Goal: Task Accomplishment & Management: Manage account settings

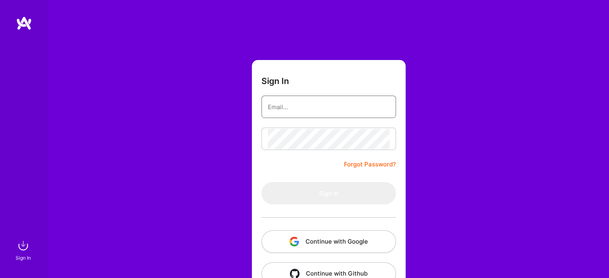
type input "kryczuss@gmail.com"
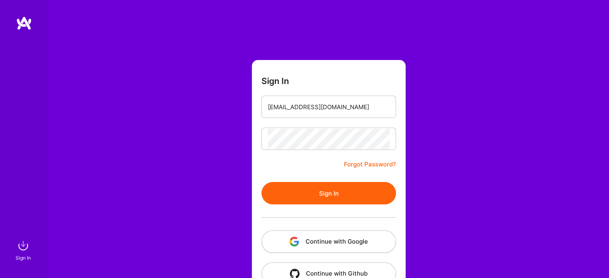
click at [337, 239] on button "Continue with Google" at bounding box center [329, 242] width 135 height 22
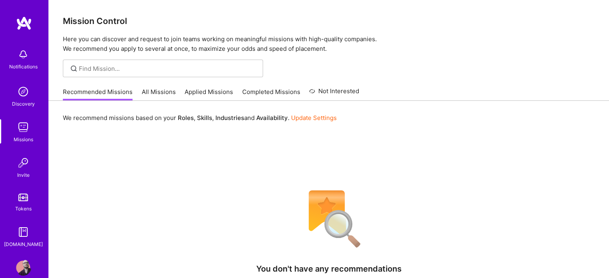
click at [154, 88] on link "All Missions" at bounding box center [159, 94] width 34 height 13
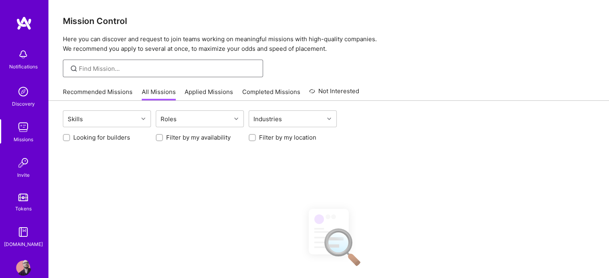
click at [142, 70] on input at bounding box center [168, 69] width 178 height 8
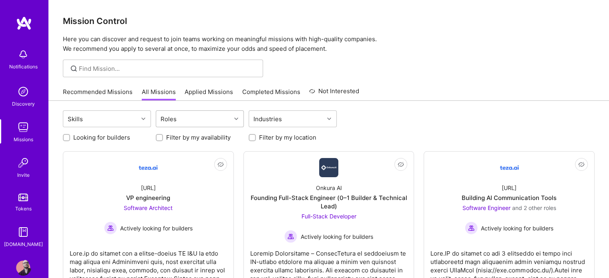
click at [185, 119] on div "Roles" at bounding box center [193, 119] width 75 height 16
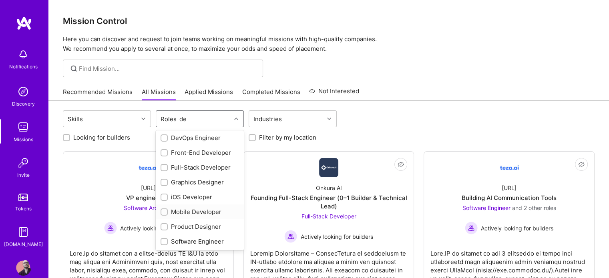
scroll to position [46, 0]
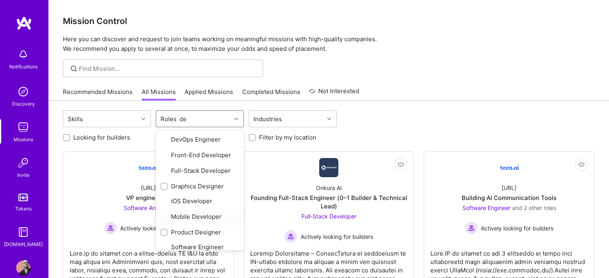
type input "des"
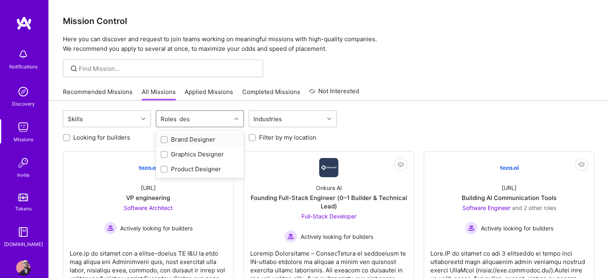
scroll to position [0, 0]
click at [161, 166] on div at bounding box center [164, 169] width 7 height 7
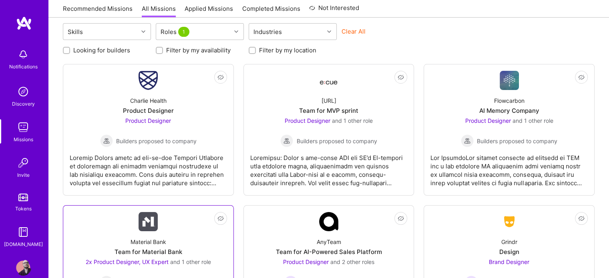
scroll to position [87, 0]
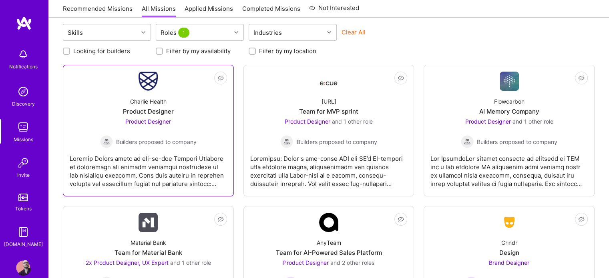
click at [198, 134] on div "Charlie Health Product Designer Product Designer Builders proposed to company" at bounding box center [148, 119] width 157 height 57
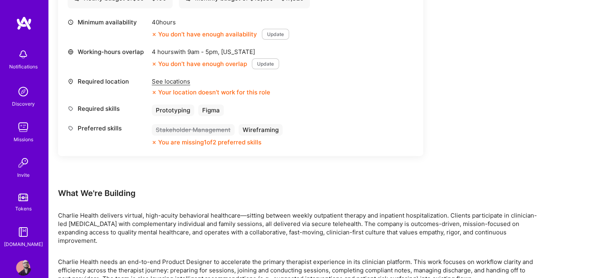
scroll to position [309, 0]
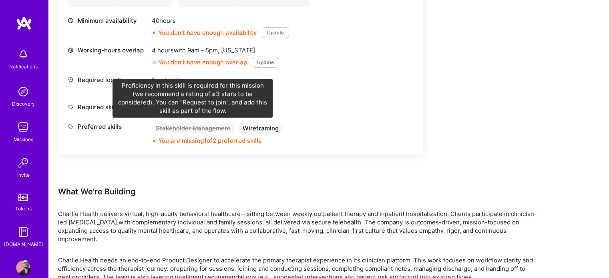
click at [200, 128] on div "Stakeholder Management" at bounding box center [193, 129] width 83 height 12
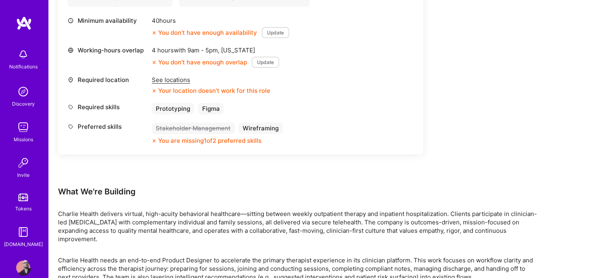
click at [200, 128] on div "Stakeholder Management" at bounding box center [193, 129] width 83 height 12
copy div "Stakeholder Management"
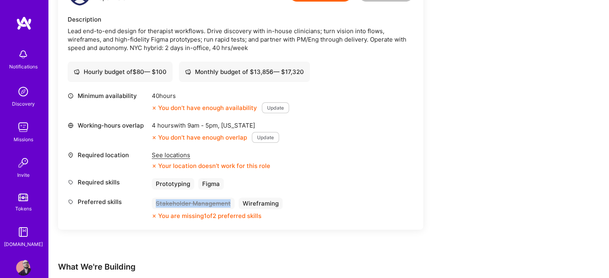
scroll to position [232, 0]
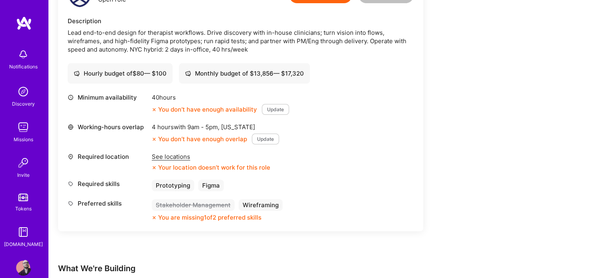
click at [181, 156] on div "See locations" at bounding box center [211, 157] width 119 height 8
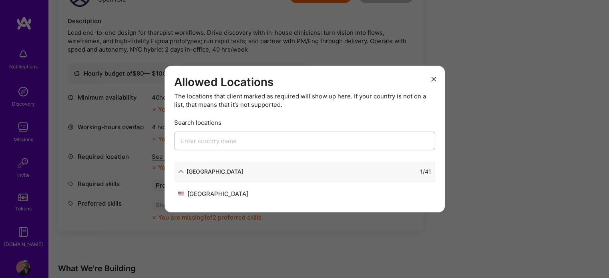
click at [434, 81] on button "modal" at bounding box center [434, 78] width 10 height 13
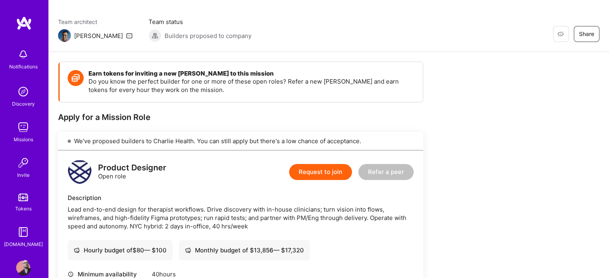
scroll to position [54, 0]
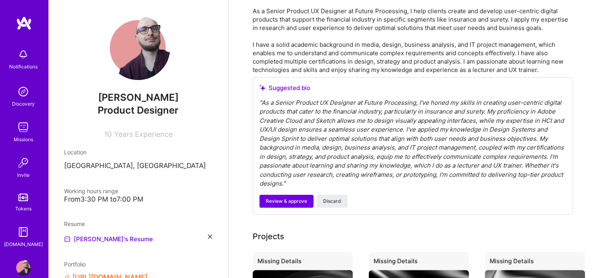
scroll to position [184, 0]
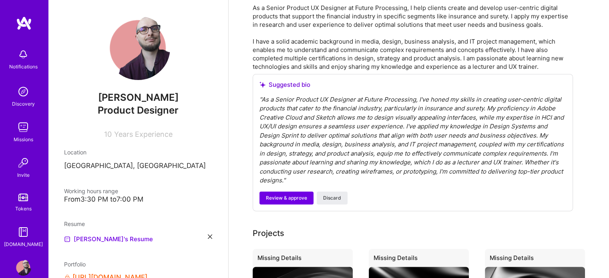
click at [152, 199] on div "From 3:30 PM to 7:00 PM" at bounding box center [138, 200] width 148 height 8
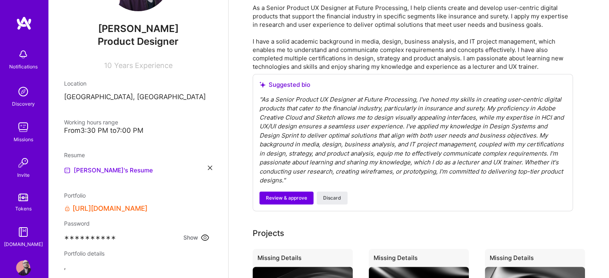
scroll to position [68, 0]
click at [132, 134] on div "From 3:30 PM to 7:00 PM" at bounding box center [138, 131] width 148 height 8
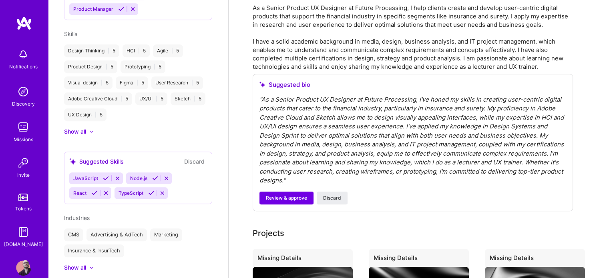
scroll to position [454, 0]
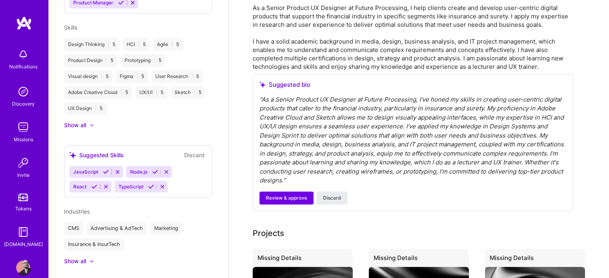
click at [83, 125] on div "Show all" at bounding box center [75, 125] width 22 height 8
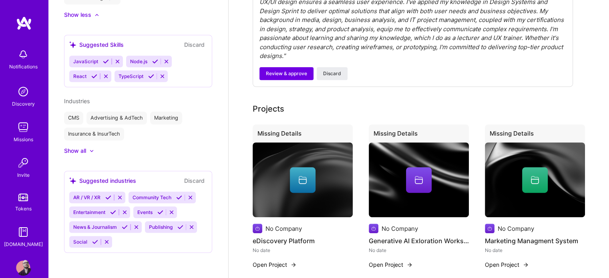
scroll to position [0, 0]
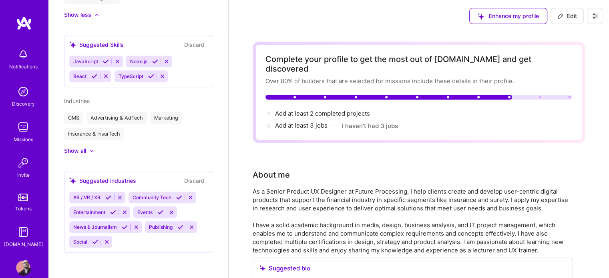
click at [565, 14] on span "Edit" at bounding box center [568, 16] width 20 height 8
select select "US"
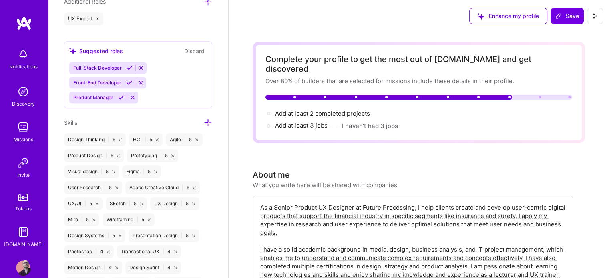
scroll to position [688, 0]
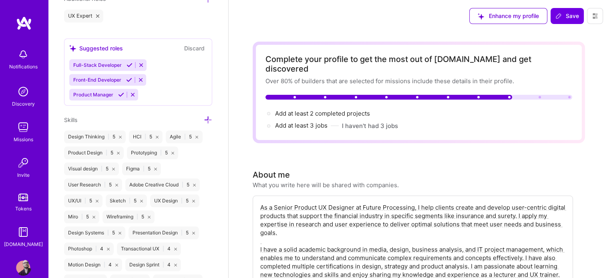
click at [154, 98] on div "Full-Stack Developer Front-End Developer Product Manager" at bounding box center [138, 79] width 138 height 41
click at [166, 84] on div "Full-Stack Developer Front-End Developer Product Manager" at bounding box center [138, 79] width 138 height 41
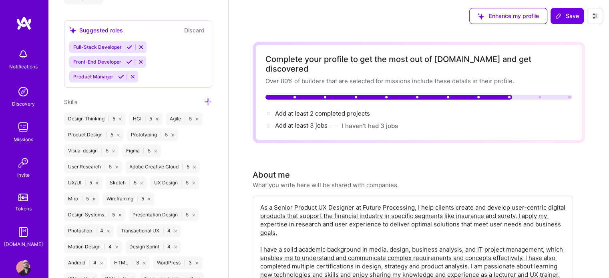
scroll to position [699, 0]
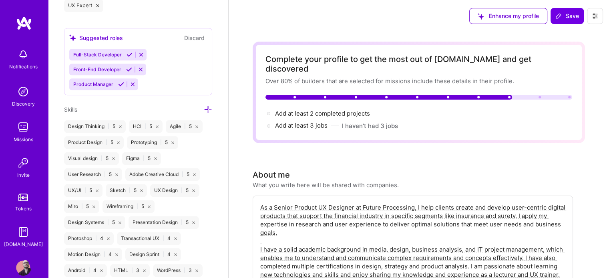
click at [204, 110] on icon at bounding box center [208, 109] width 8 height 8
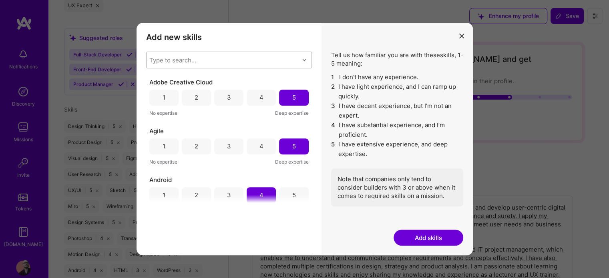
click at [200, 55] on div "Type to search..." at bounding box center [223, 60] width 153 height 16
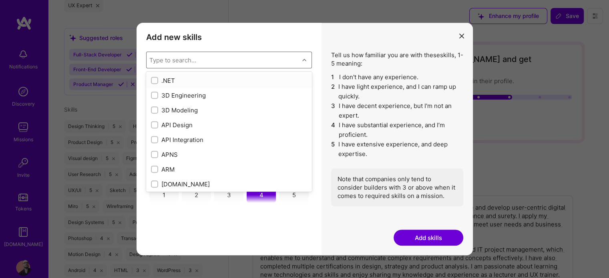
paste input "Stakeholder Management"
type input "Stakeholder Management"
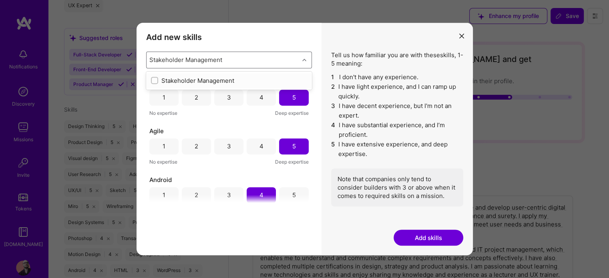
click at [152, 80] on div "modal" at bounding box center [154, 80] width 7 height 7
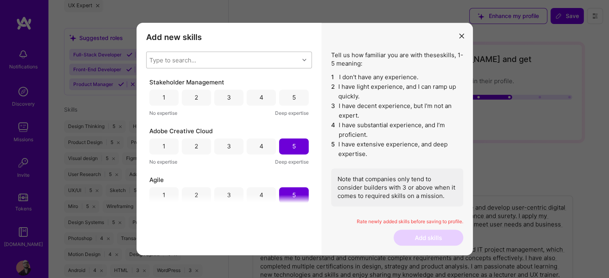
click at [292, 101] on div "5" at bounding box center [294, 97] width 4 height 8
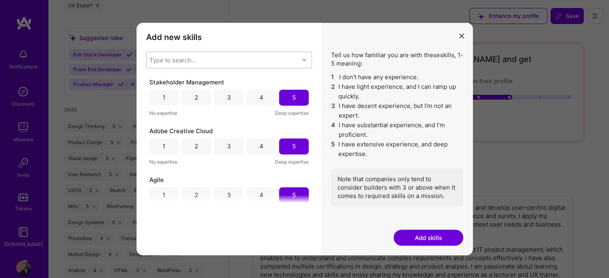
click at [429, 240] on button "Add skills" at bounding box center [429, 238] width 70 height 16
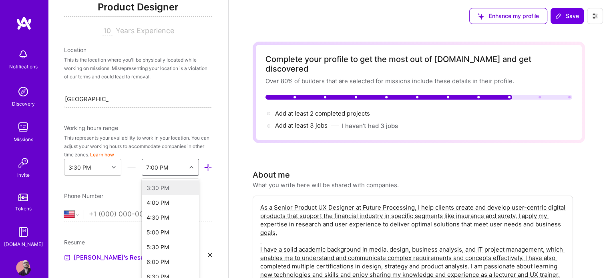
scroll to position [144, 0]
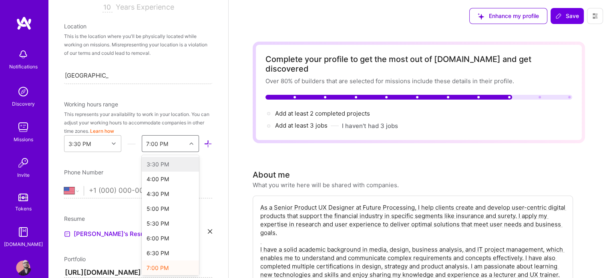
click at [186, 152] on div "option 3:30 PM focused disabled, 1 of 42. 42 results available. Use Up and Down…" at bounding box center [170, 143] width 57 height 17
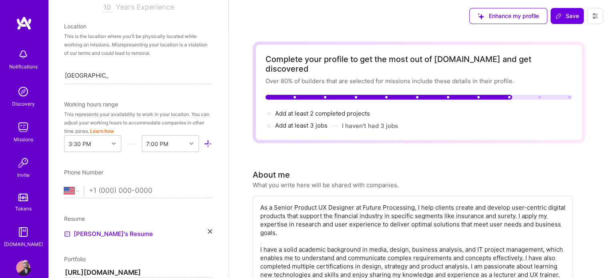
click at [182, 106] on div "Working hours range" at bounding box center [138, 104] width 148 height 8
click at [174, 149] on div "7:00 PM" at bounding box center [164, 144] width 44 height 16
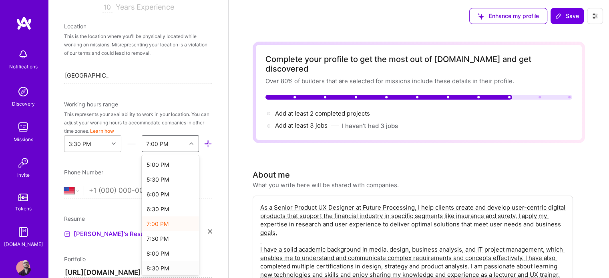
click at [159, 268] on div "8:30 PM" at bounding box center [170, 268] width 57 height 15
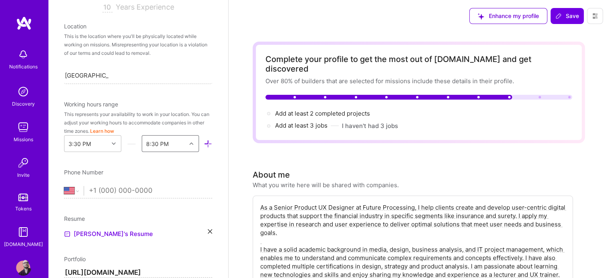
click at [206, 150] on div "3:30 PM option 8:30 PM, selected. Select is focused ,type to refine list, press…" at bounding box center [138, 143] width 148 height 17
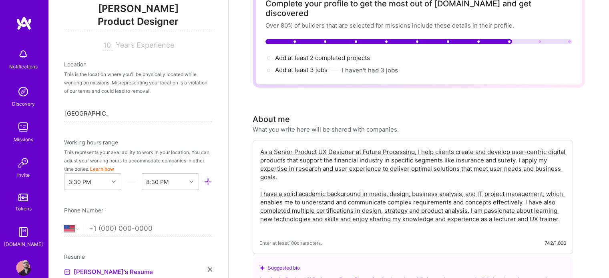
scroll to position [0, 0]
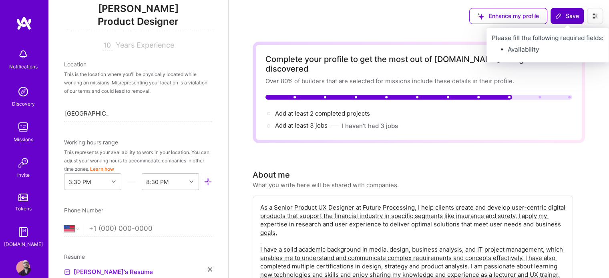
click at [572, 11] on button "Save" at bounding box center [567, 16] width 33 height 16
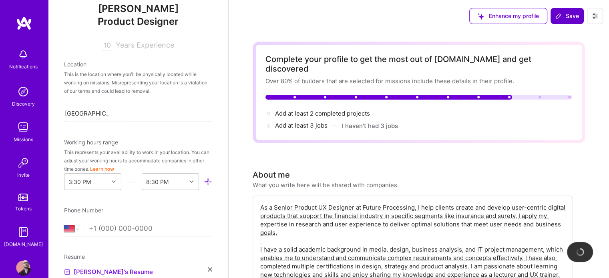
click at [566, 15] on span "Save" at bounding box center [568, 16] width 24 height 8
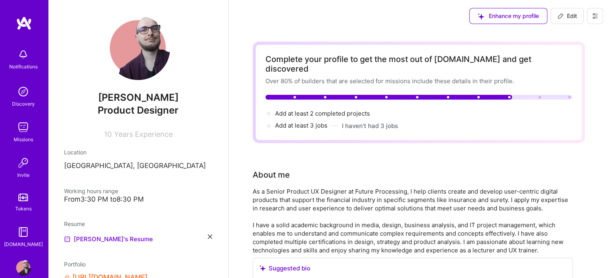
click at [24, 126] on img at bounding box center [23, 127] width 16 height 16
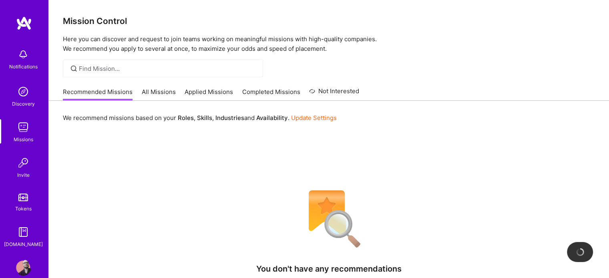
click at [162, 93] on link "All Missions" at bounding box center [159, 94] width 34 height 13
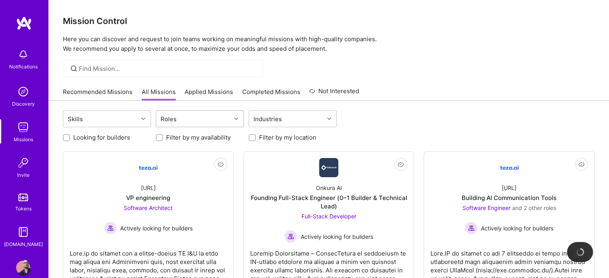
click at [200, 122] on div "Roles" at bounding box center [193, 119] width 75 height 16
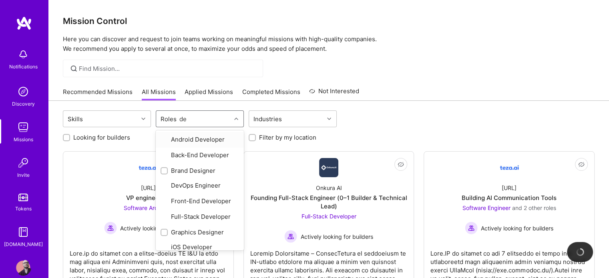
type input "des"
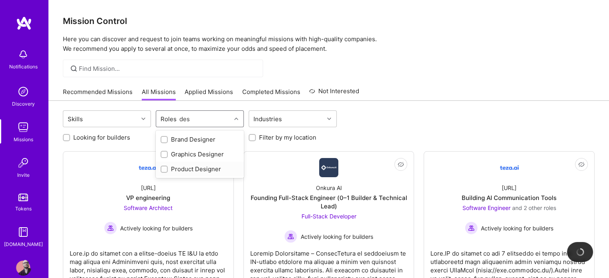
click at [164, 167] on input "checkbox" at bounding box center [165, 170] width 6 height 6
checkbox input "true"
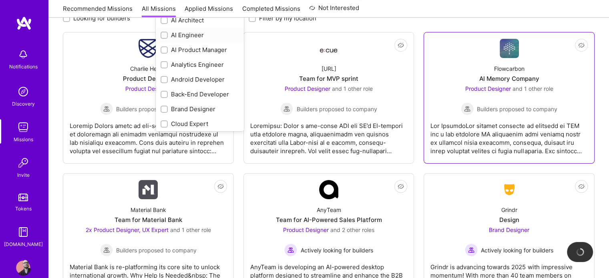
scroll to position [125, 0]
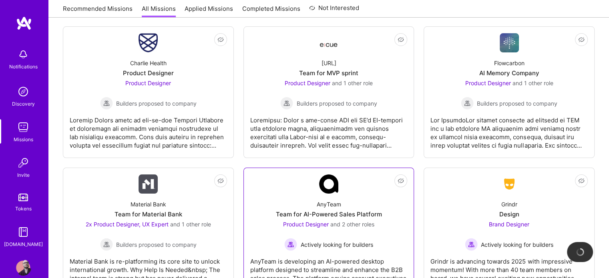
click at [282, 200] on div "AnyTeam Team for AI-Powered Sales Platform Product Designer and 2 other roles A…" at bounding box center [328, 222] width 157 height 57
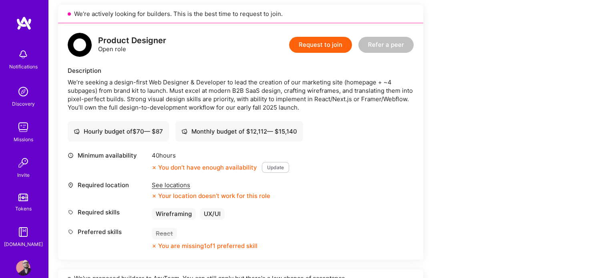
scroll to position [184, 0]
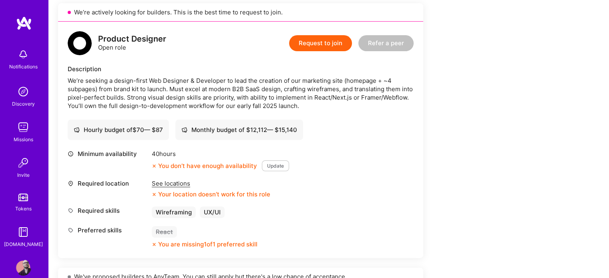
click at [169, 184] on div "See locations" at bounding box center [211, 183] width 119 height 8
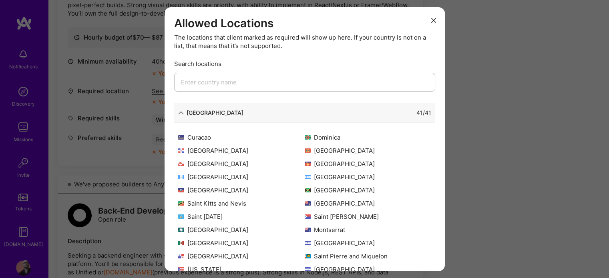
scroll to position [69, 0]
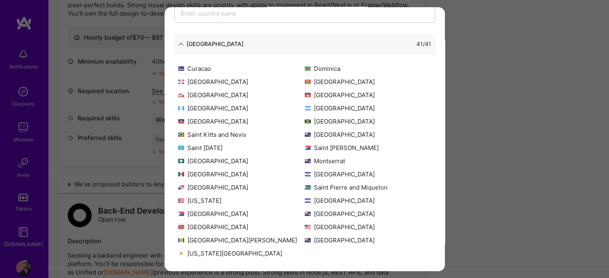
click at [538, 156] on div "Allowed Locations The locations that client marked as required will show up her…" at bounding box center [304, 139] width 609 height 278
